Goal: Book appointment/travel/reservation

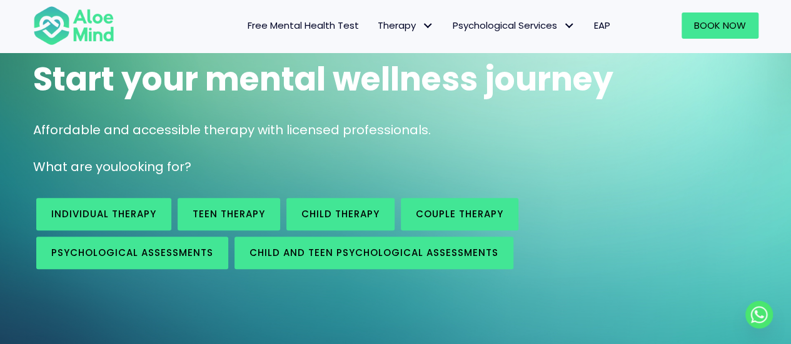
scroll to position [96, 0]
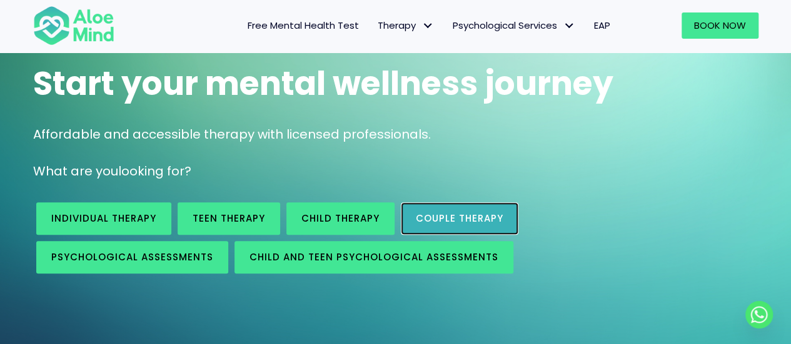
click at [459, 228] on link "Couple therapy" at bounding box center [460, 219] width 118 height 33
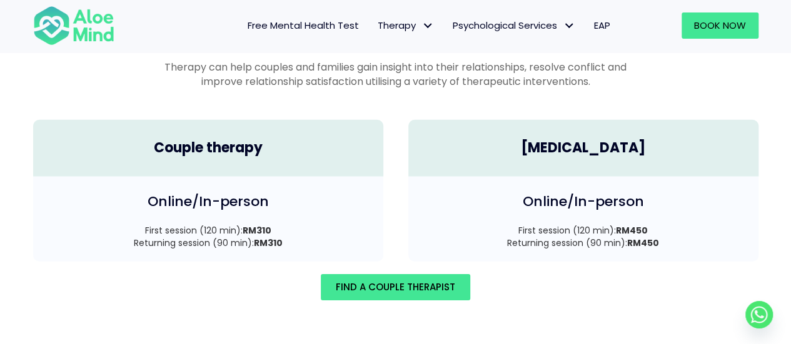
scroll to position [1817, 0]
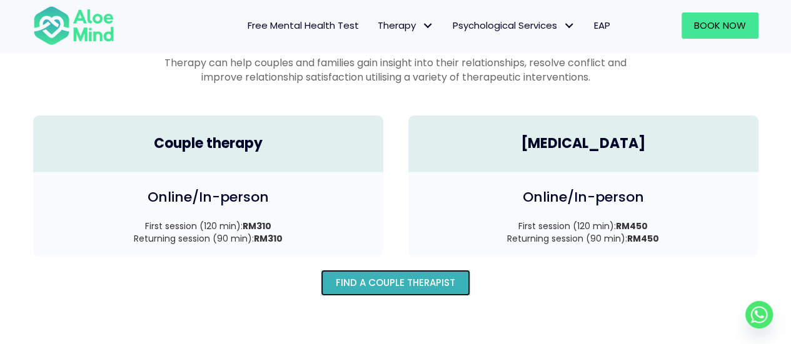
click at [425, 276] on span "Find A Couple Therapist" at bounding box center [395, 282] width 119 height 13
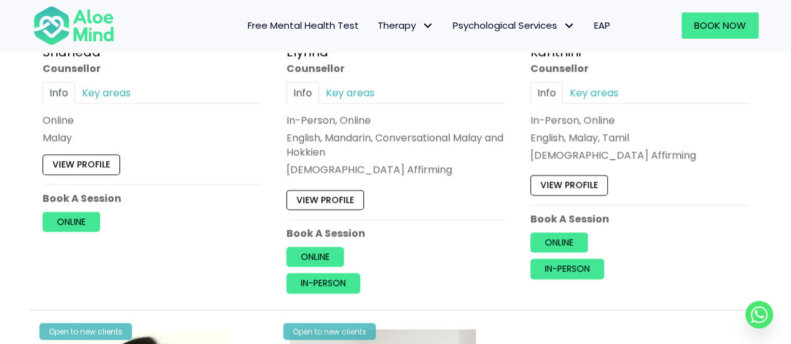
scroll to position [881, 0]
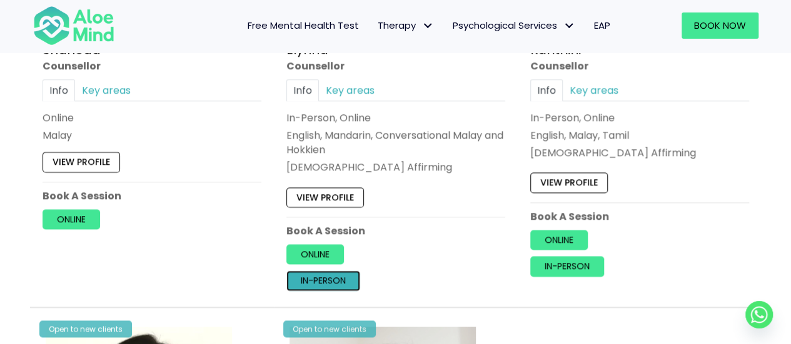
click at [317, 280] on link "In-person" at bounding box center [323, 281] width 74 height 20
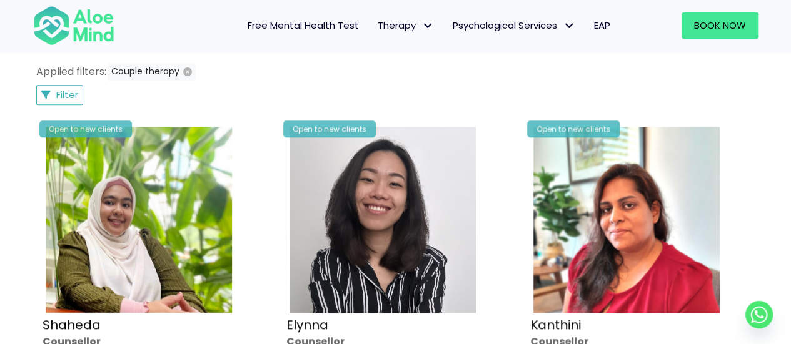
scroll to position [506, 0]
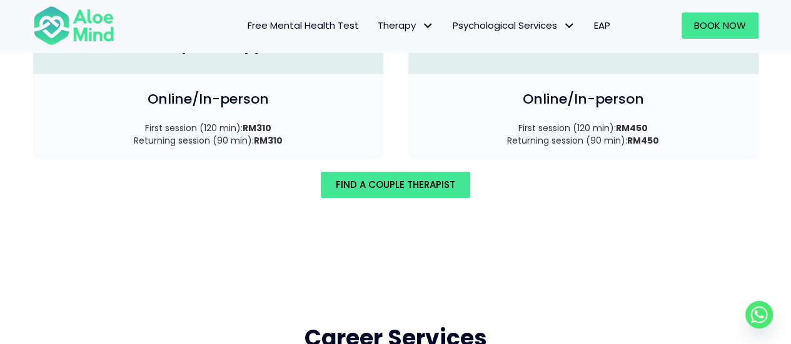
scroll to position [1914, 0]
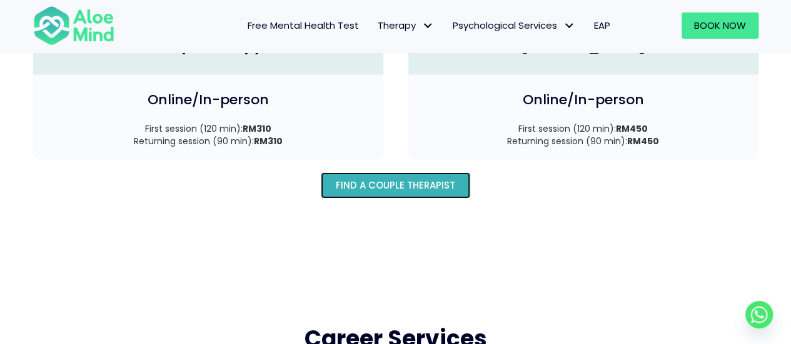
click at [426, 179] on span "Find A Couple Therapist" at bounding box center [395, 185] width 119 height 13
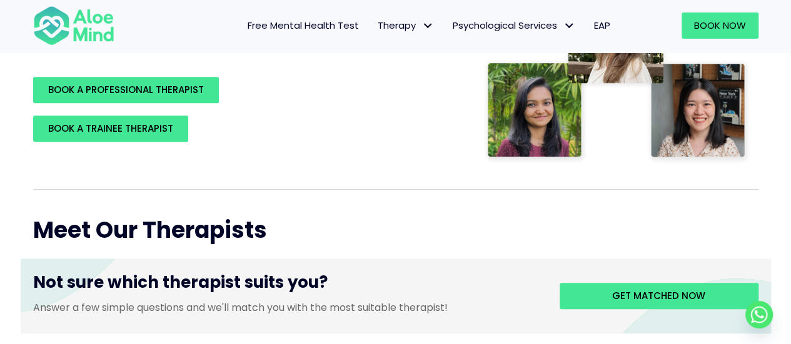
scroll to position [316, 0]
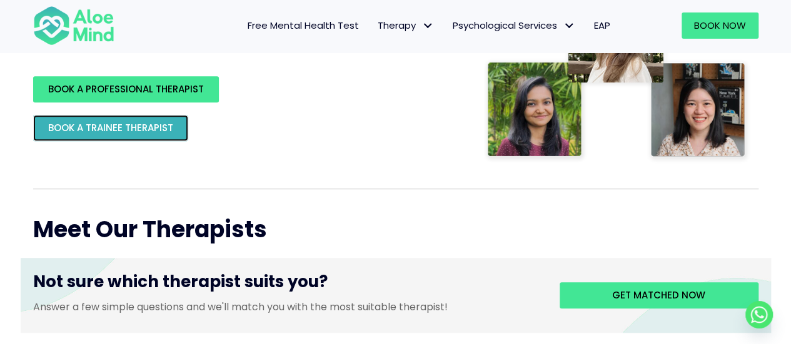
click at [170, 141] on link "BOOK A TRAINEE THERAPIST" at bounding box center [110, 128] width 155 height 26
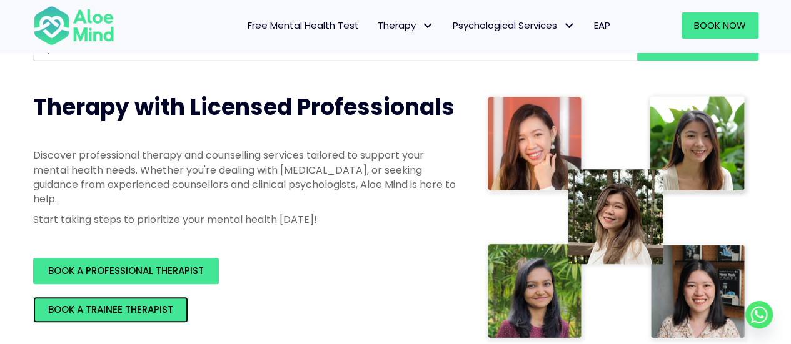
scroll to position [135, 0]
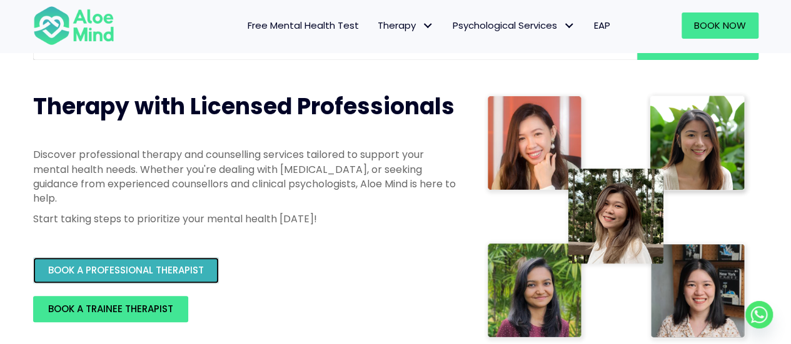
click at [200, 273] on span "BOOK A PROFESSIONAL THERAPIST" at bounding box center [126, 270] width 156 height 13
